Goal: Browse casually: Explore the website without a specific task or goal

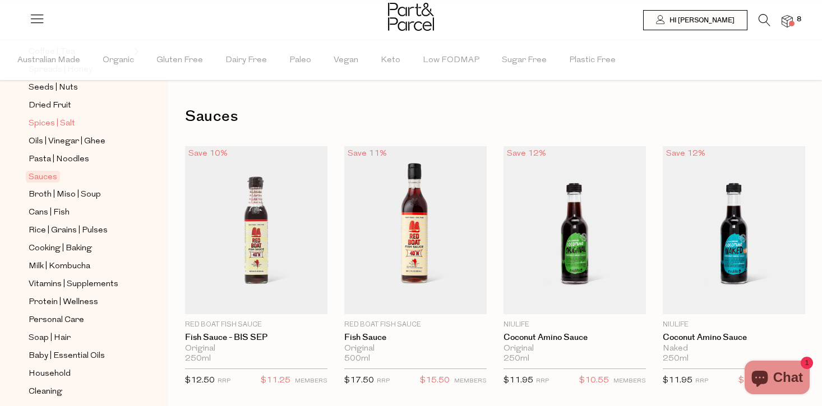
scroll to position [358, 0]
click at [50, 337] on span "Soap | Hair" at bounding box center [50, 337] width 42 height 13
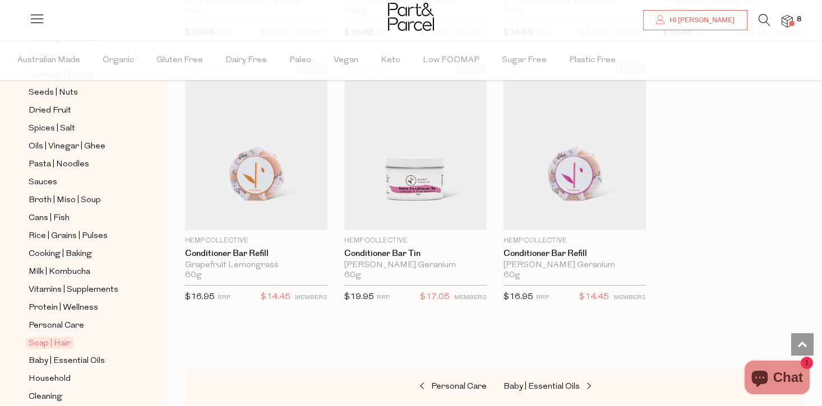
scroll to position [351, 0]
click at [78, 365] on span "Baby | Essential Oils" at bounding box center [67, 361] width 76 height 13
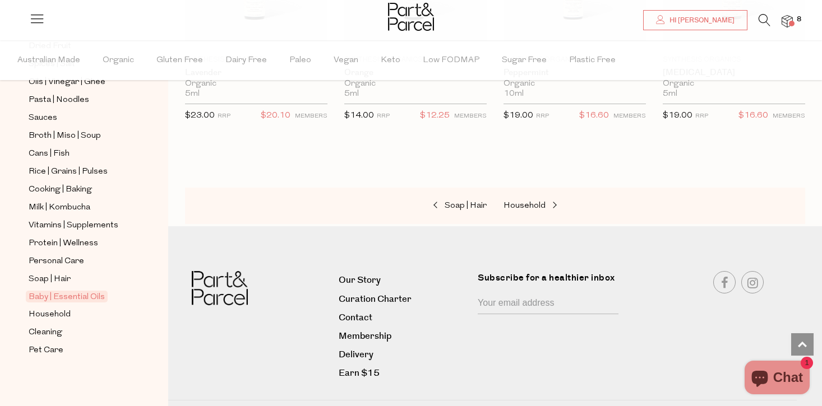
scroll to position [1059, 0]
click at [57, 316] on span "Household" at bounding box center [50, 314] width 42 height 13
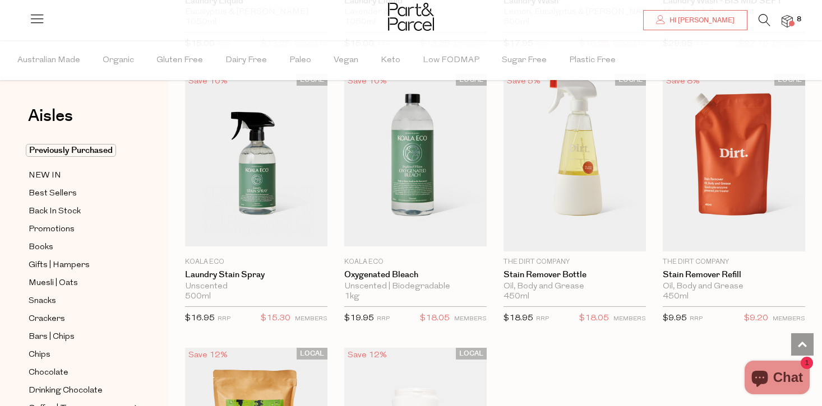
scroll to position [2989, 0]
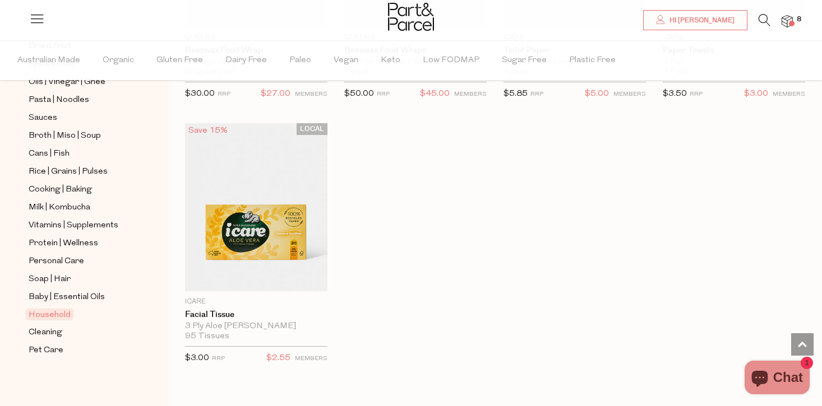
scroll to position [5373, 0]
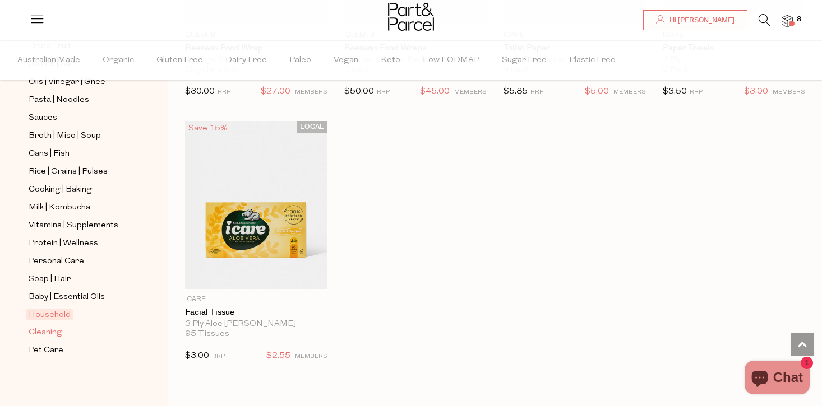
click at [44, 333] on span "Cleaning" at bounding box center [46, 332] width 34 height 13
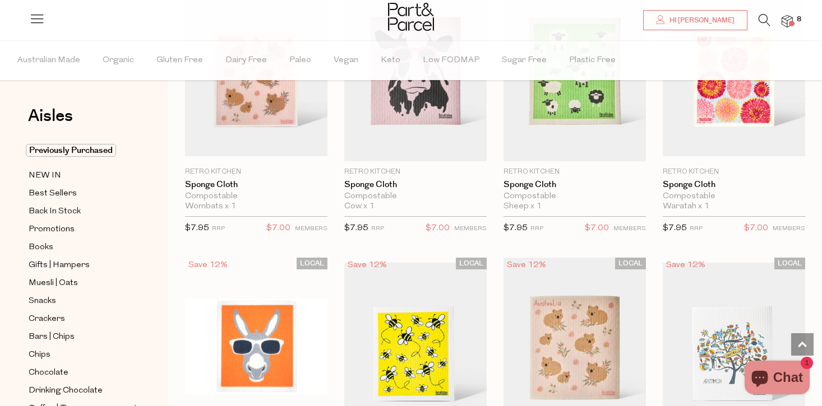
click at [783, 23] on img at bounding box center [786, 21] width 11 height 13
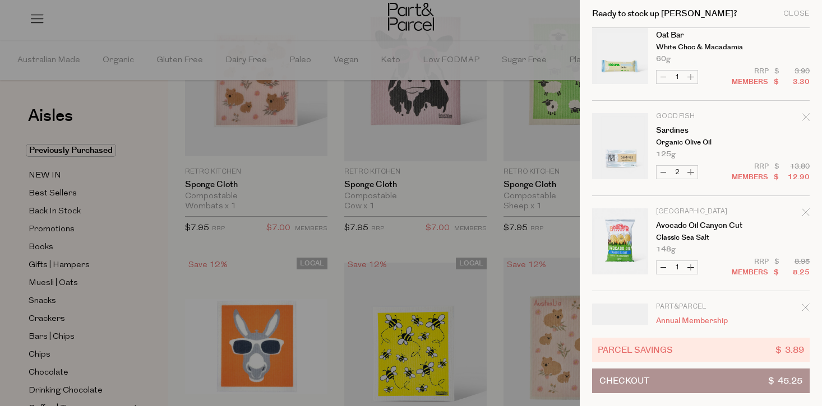
scroll to position [366, 0]
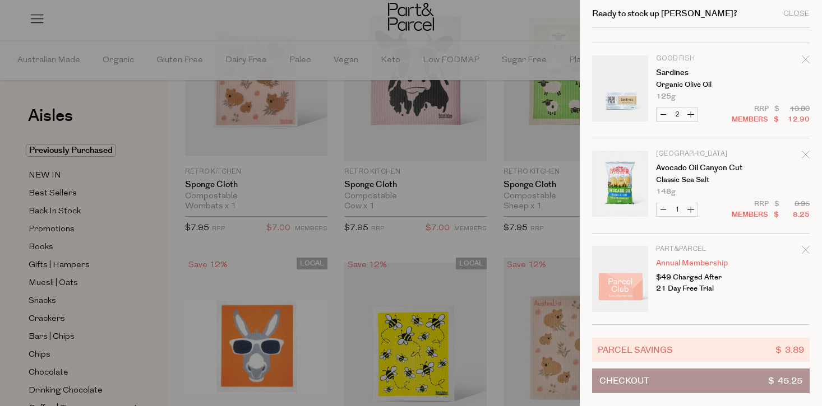
click at [145, 340] on div at bounding box center [411, 203] width 822 height 406
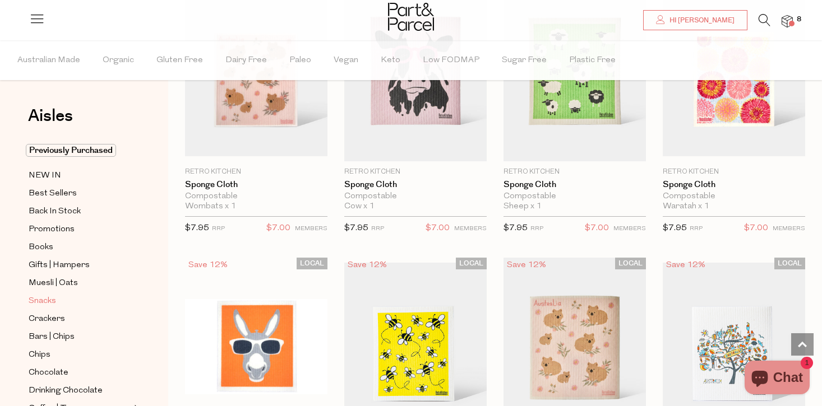
click at [52, 304] on span "Snacks" at bounding box center [42, 301] width 27 height 13
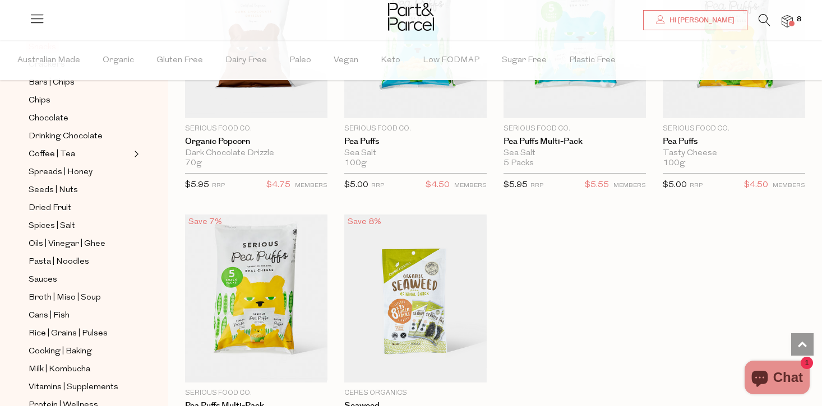
scroll to position [3125, 0]
